Goal: Task Accomplishment & Management: Use online tool/utility

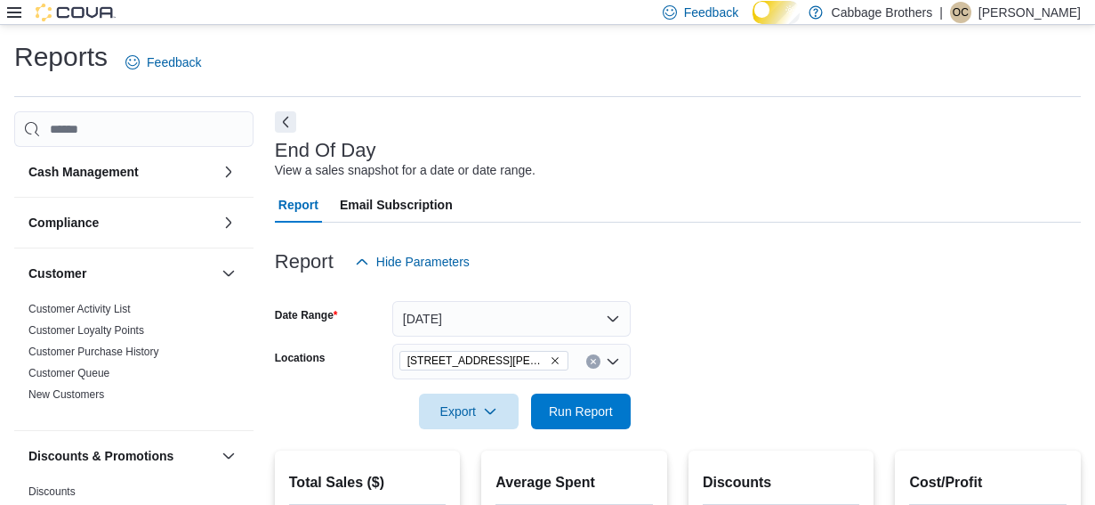
scroll to position [315, 0]
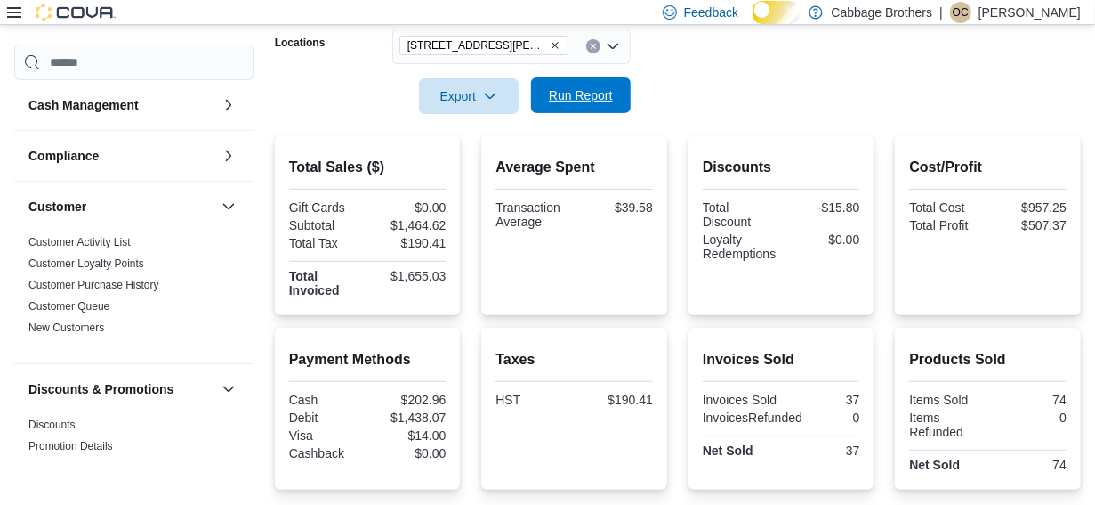
click at [549, 104] on span "Run Report" at bounding box center [581, 95] width 64 height 18
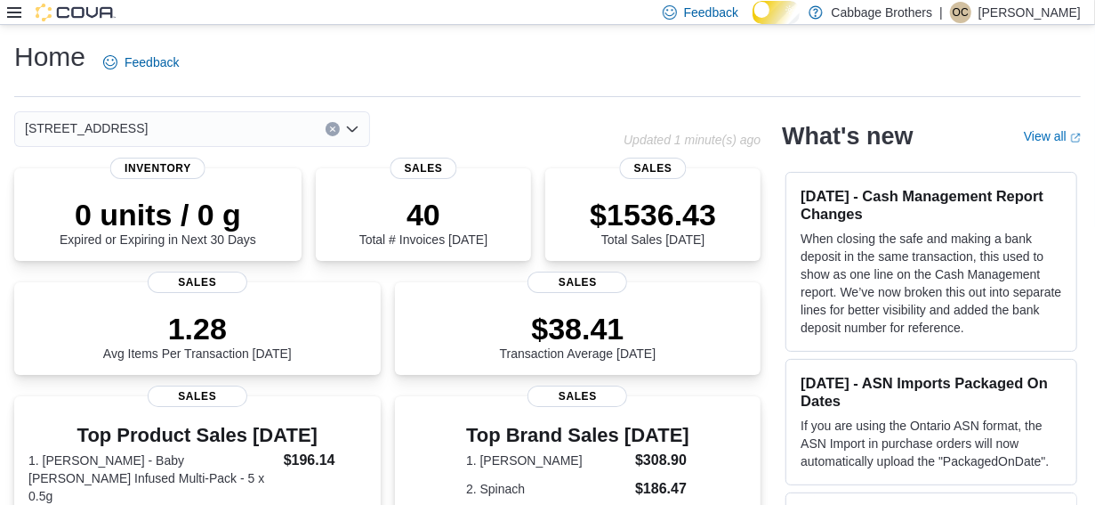
click at [11, 5] on icon at bounding box center [14, 12] width 14 height 14
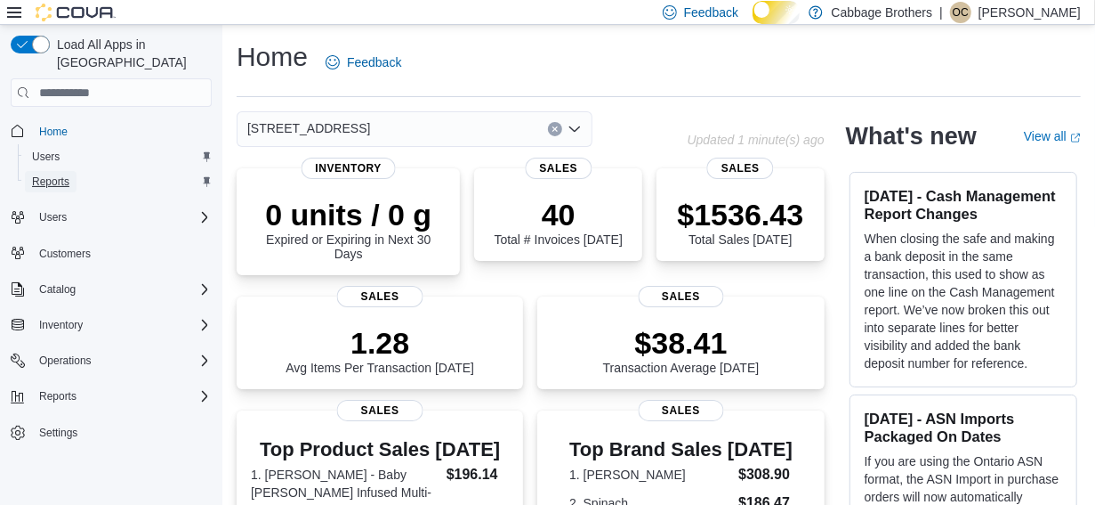
click at [49, 174] on span "Reports" at bounding box center [50, 181] width 37 height 14
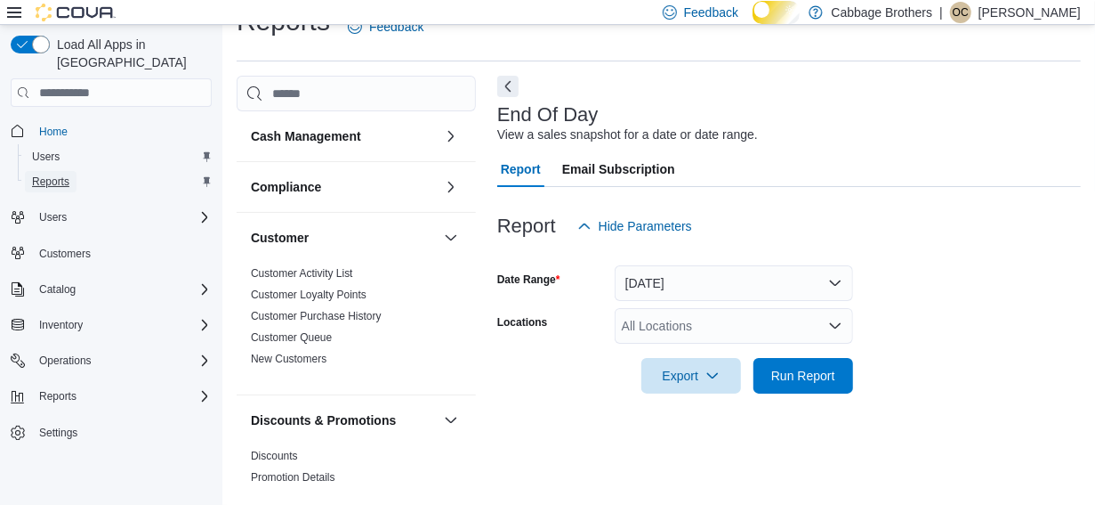
scroll to position [44, 0]
click at [16, 10] on icon at bounding box center [14, 12] width 14 height 14
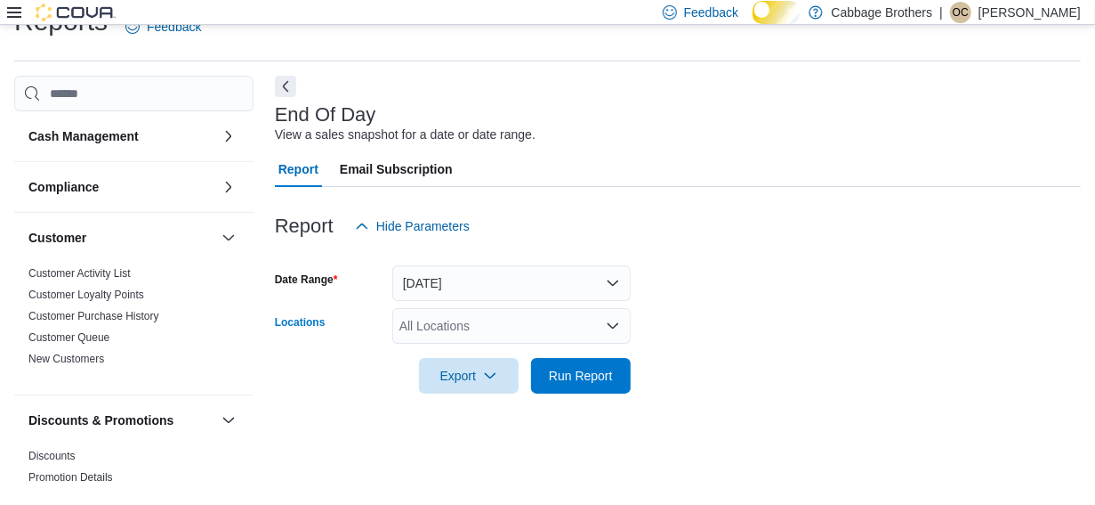
click at [612, 333] on icon "Open list of options" at bounding box center [613, 326] width 14 height 14
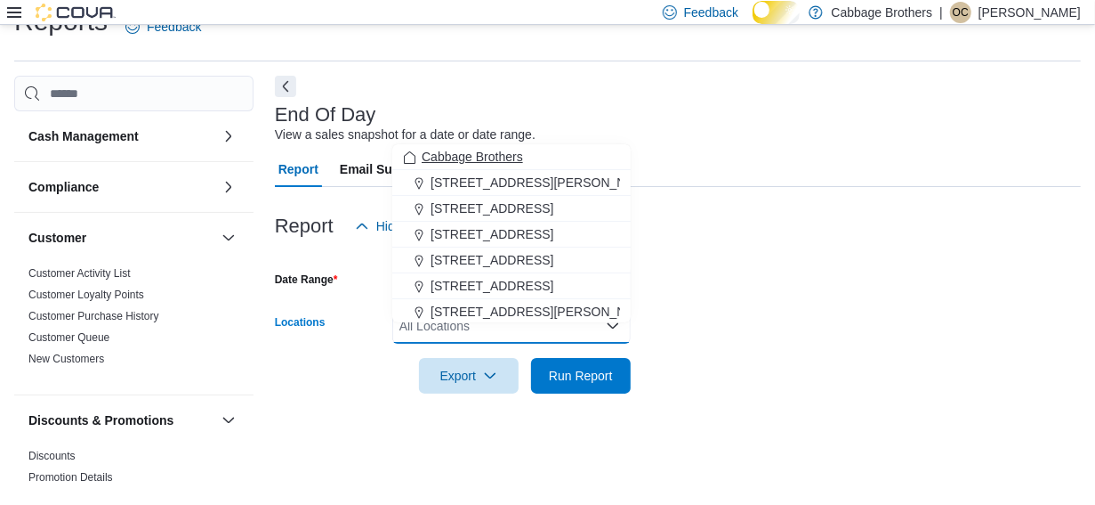
click at [514, 148] on span "Cabbage Brothers" at bounding box center [472, 157] width 101 height 18
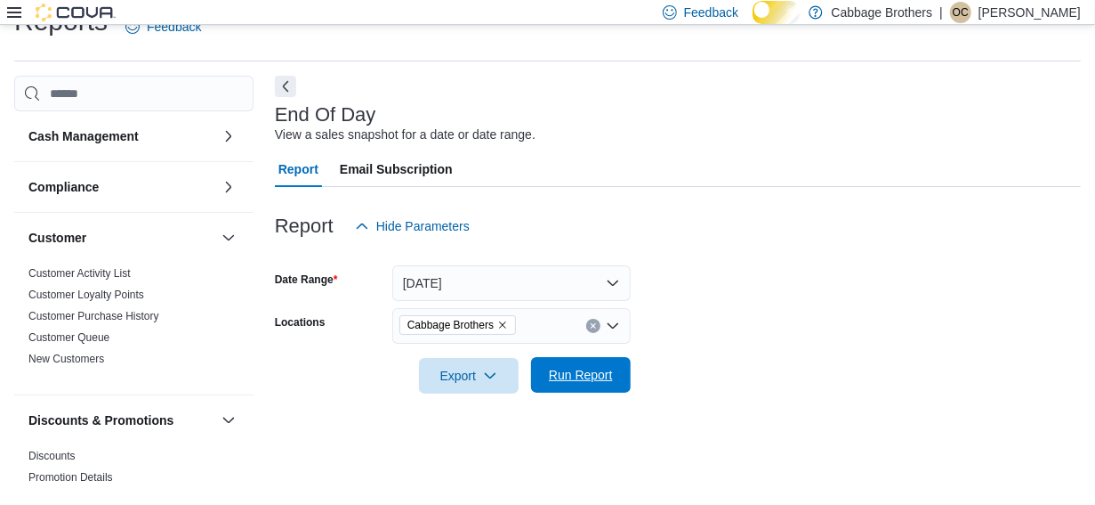
click at [561, 383] on span "Run Report" at bounding box center [581, 375] width 64 height 18
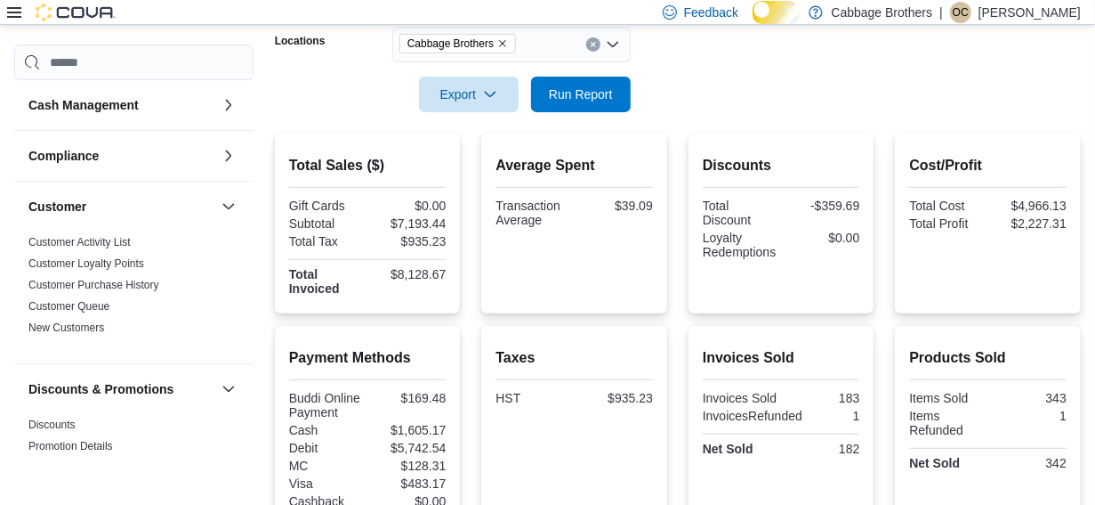
scroll to position [325, 0]
